Goal: Check status: Check status

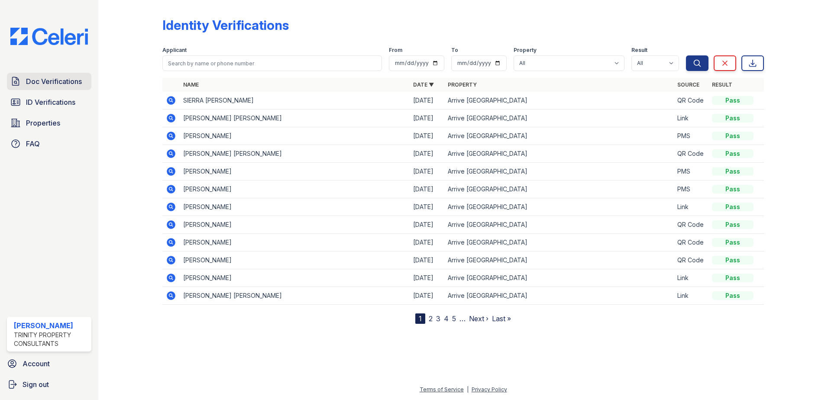
click at [73, 83] on span "Doc Verifications" at bounding box center [54, 81] width 56 height 10
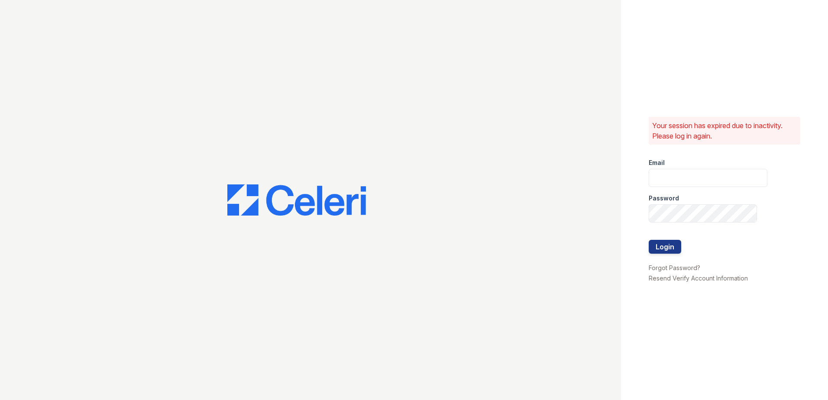
type input "[EMAIL_ADDRESS][DOMAIN_NAME]"
click at [655, 253] on button "Login" at bounding box center [664, 247] width 32 height 14
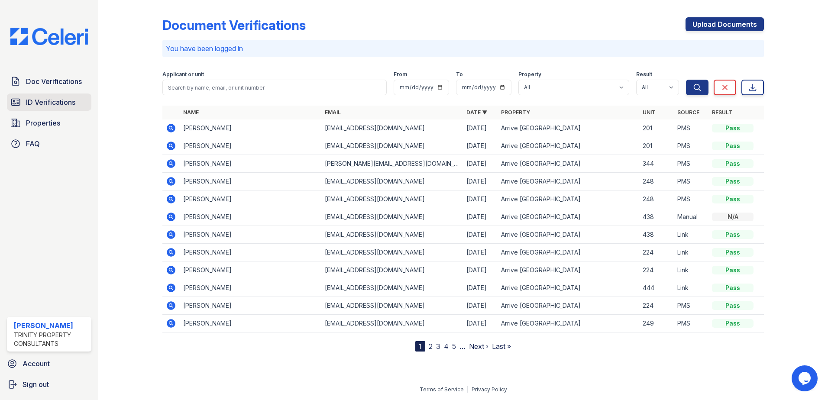
click at [74, 103] on span "ID Verifications" at bounding box center [50, 102] width 49 height 10
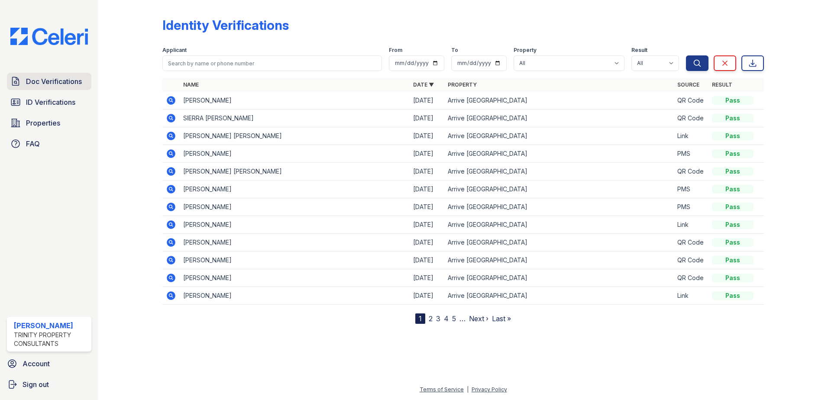
click at [70, 82] on span "Doc Verifications" at bounding box center [54, 81] width 56 height 10
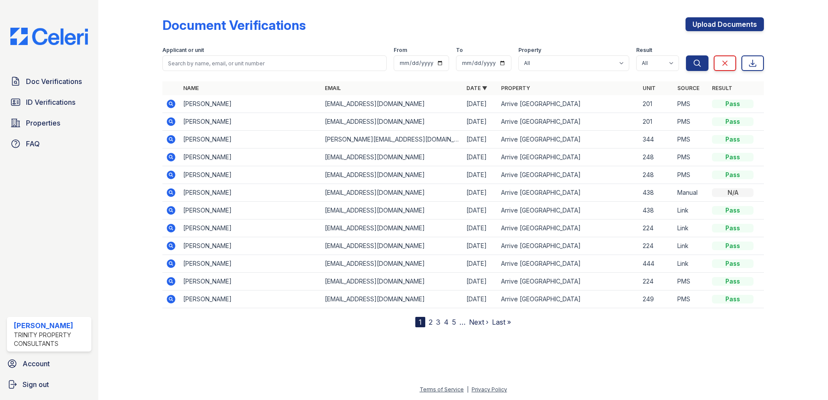
click at [172, 121] on icon at bounding box center [171, 121] width 10 height 10
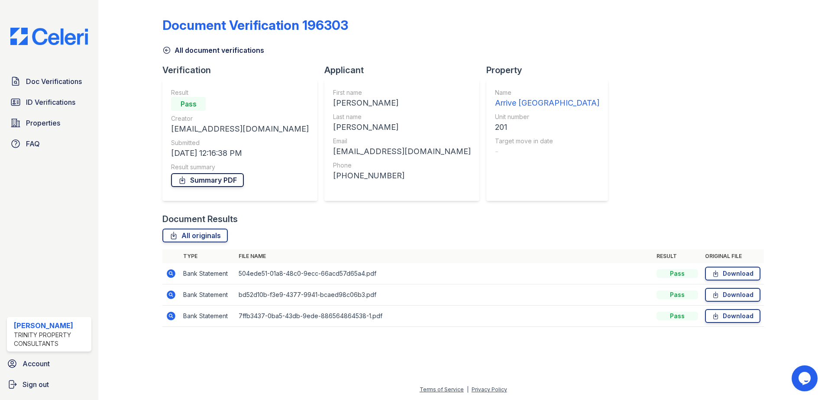
click at [223, 176] on link "Summary PDF" at bounding box center [207, 180] width 73 height 14
click at [52, 76] on span "Doc Verifications" at bounding box center [54, 81] width 56 height 10
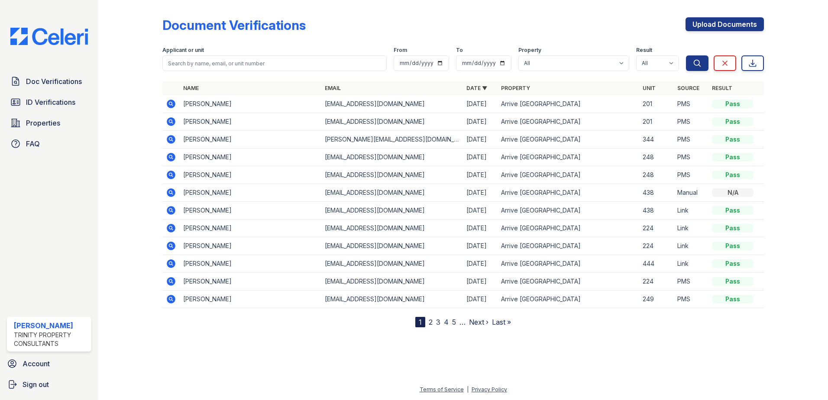
click at [171, 104] on icon at bounding box center [170, 103] width 2 height 2
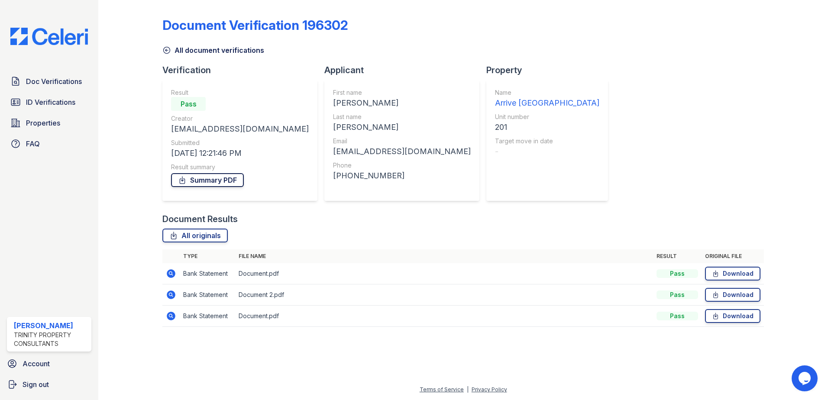
click at [210, 179] on link "Summary PDF" at bounding box center [207, 180] width 73 height 14
click at [53, 100] on span "ID Verifications" at bounding box center [50, 102] width 49 height 10
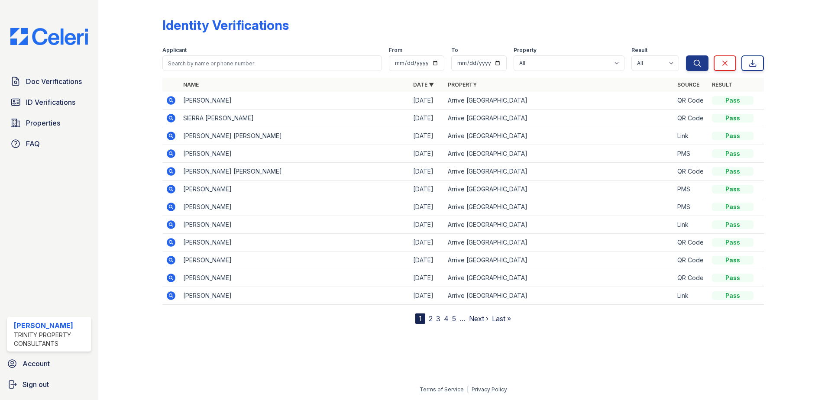
click at [55, 82] on span "Doc Verifications" at bounding box center [54, 81] width 56 height 10
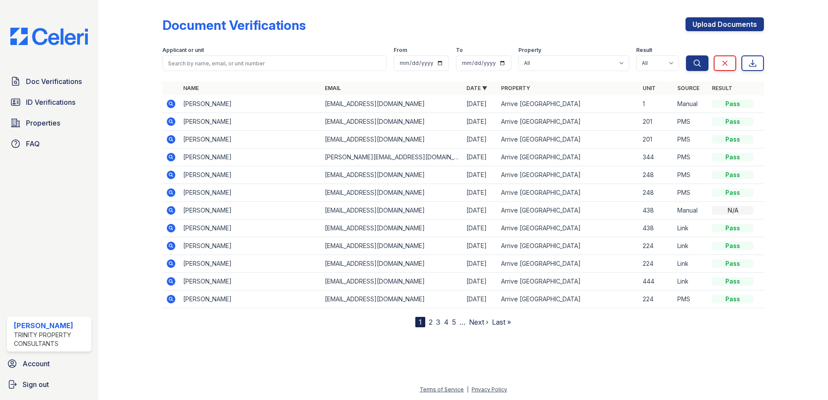
click at [171, 106] on icon at bounding box center [171, 104] width 9 height 9
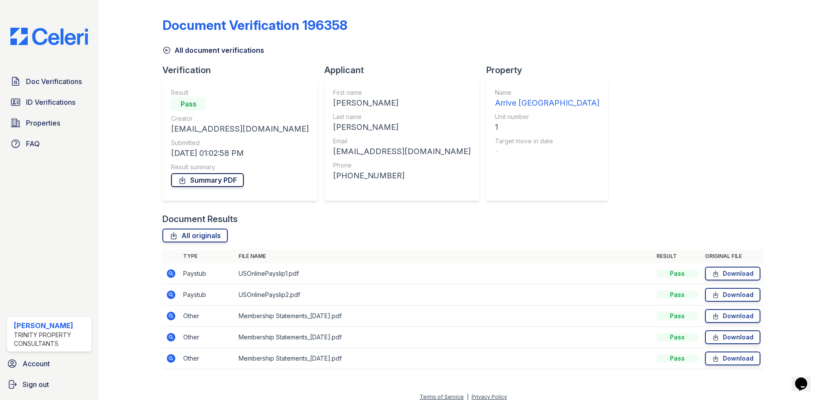
click at [211, 175] on link "Summary PDF" at bounding box center [207, 180] width 73 height 14
click at [61, 102] on span "ID Verifications" at bounding box center [50, 102] width 49 height 10
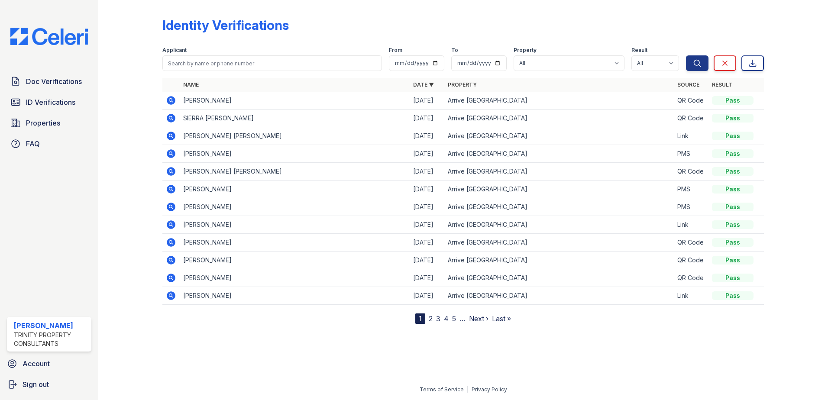
click at [64, 79] on span "Doc Verifications" at bounding box center [54, 81] width 56 height 10
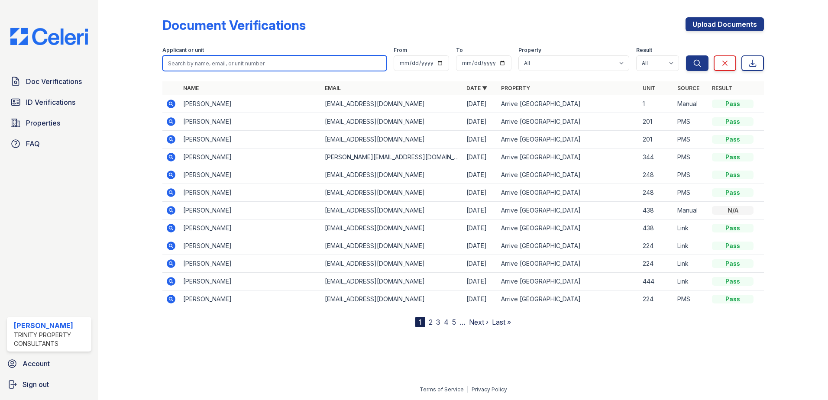
click at [192, 60] on input "search" at bounding box center [274, 63] width 224 height 16
type input "[PERSON_NAME]"
click at [686, 55] on button "Search" at bounding box center [697, 63] width 23 height 16
